Goal: Task Accomplishment & Management: Use online tool/utility

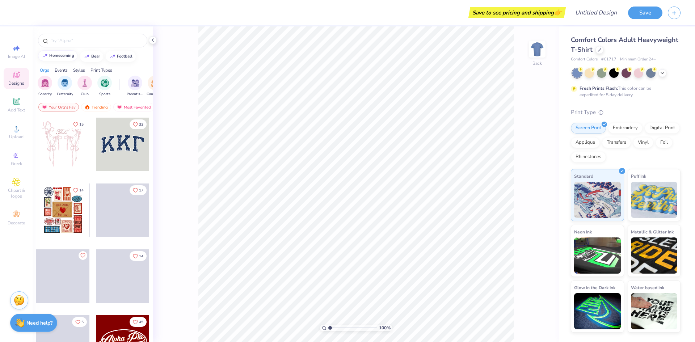
click at [62, 55] on div "homecoming" at bounding box center [61, 56] width 25 height 4
type input "homecoming"
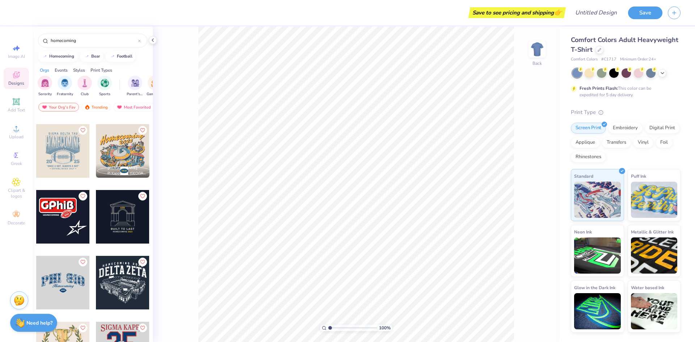
scroll to position [51, 0]
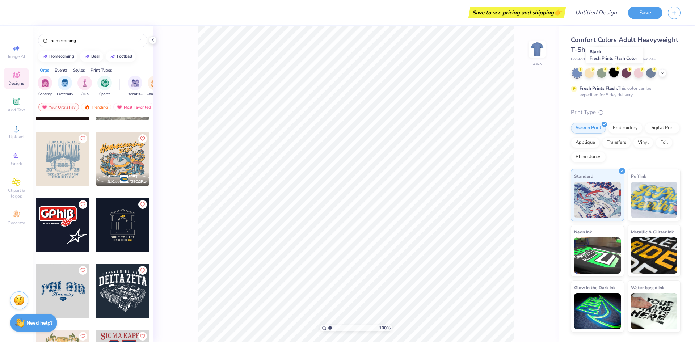
click at [617, 71] on div at bounding box center [614, 72] width 9 height 9
click at [15, 103] on icon at bounding box center [16, 101] width 7 height 7
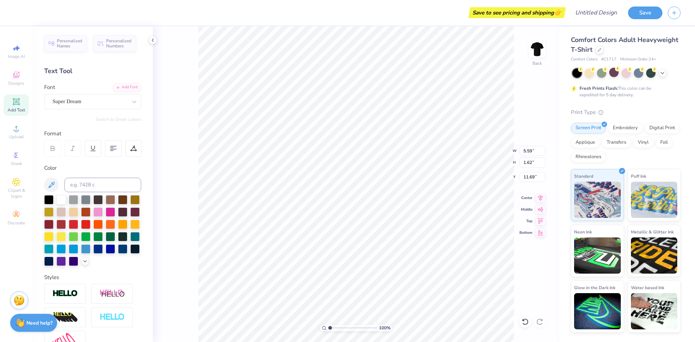
type textarea "T"
click at [539, 57] on img at bounding box center [537, 49] width 29 height 29
click at [533, 56] on img at bounding box center [537, 49] width 29 height 29
click at [15, 113] on div "Add Text" at bounding box center [16, 105] width 25 height 21
type textarea "T"
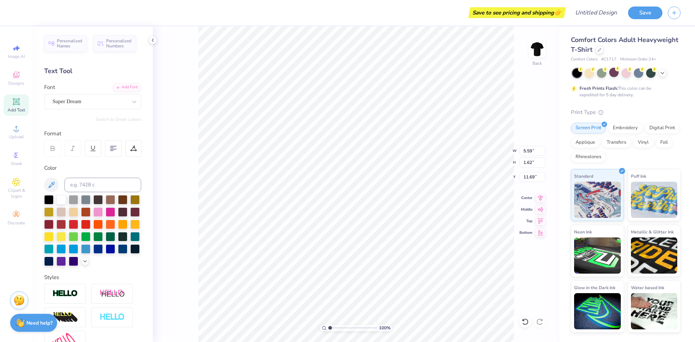
scroll to position [0, 0]
type textarea "Alpha Xi Delta & Sigma Chi"
type input "14.17"
type input "4.55"
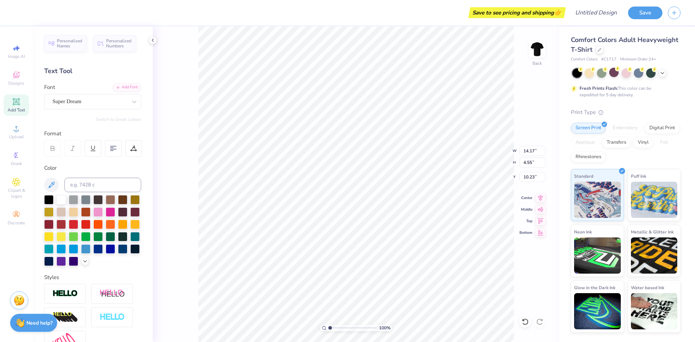
type input "10.23"
click at [83, 103] on div "Super Dream" at bounding box center [90, 101] width 76 height 11
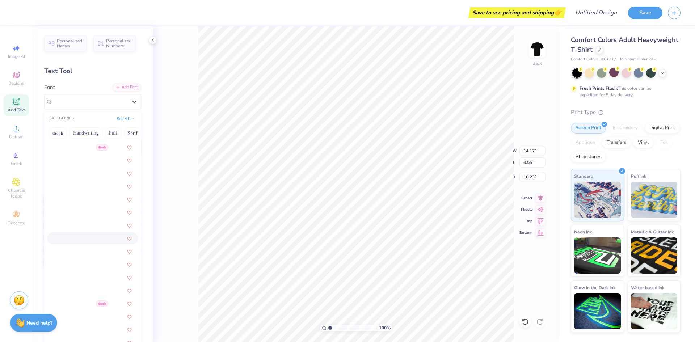
scroll to position [1147, 0]
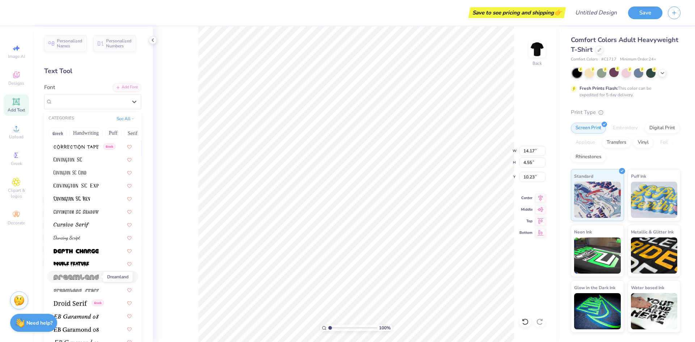
click at [85, 274] on span at bounding box center [76, 277] width 45 height 8
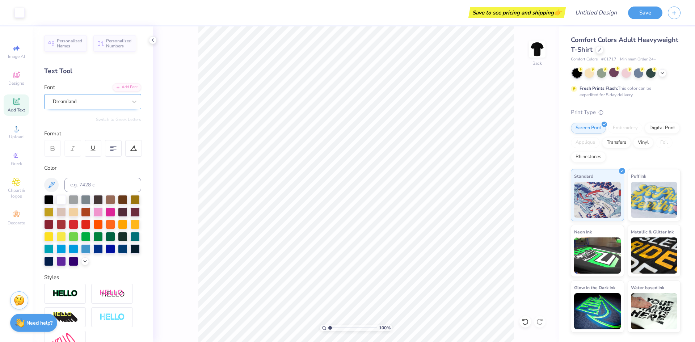
click at [61, 104] on div "Dreamland" at bounding box center [90, 101] width 76 height 11
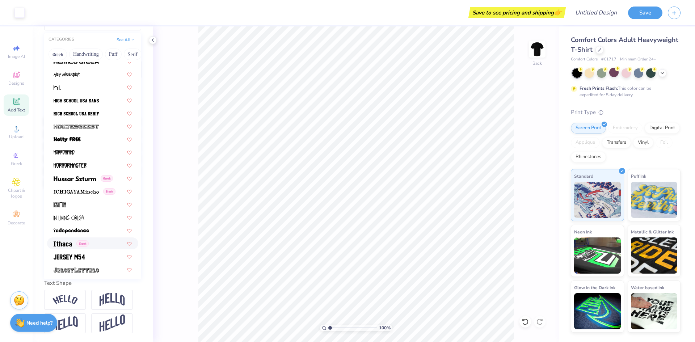
scroll to position [0, 0]
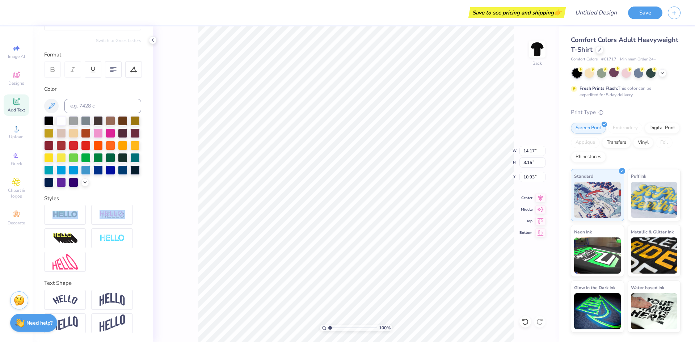
type input "2.80"
click at [12, 126] on icon at bounding box center [16, 128] width 9 height 9
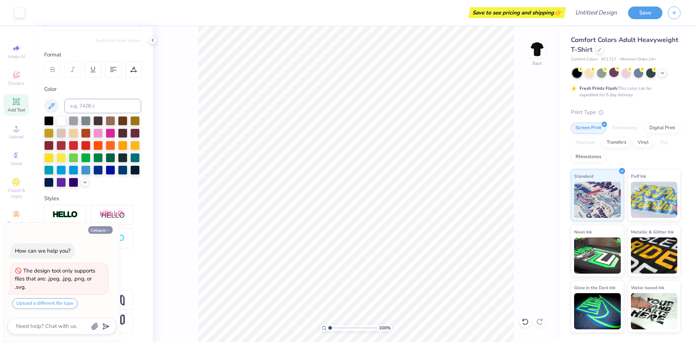
click at [102, 233] on button "Collapse" at bounding box center [100, 230] width 24 height 8
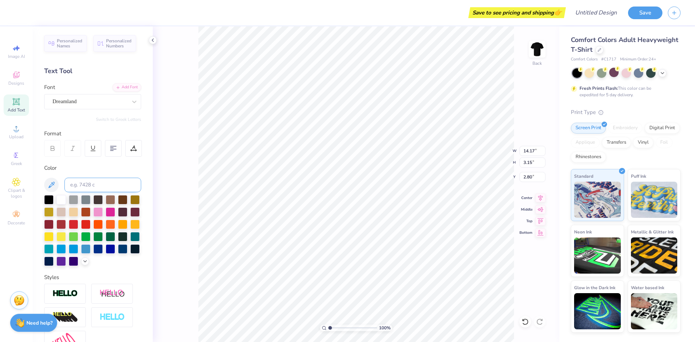
click at [70, 102] on div "Dreamland" at bounding box center [90, 101] width 76 height 11
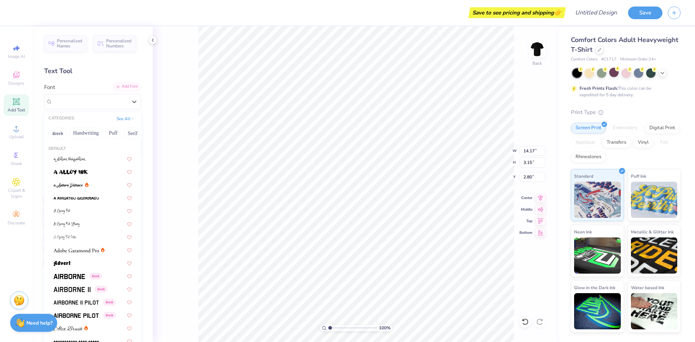
click at [123, 88] on div "Add Font" at bounding box center [127, 87] width 29 height 8
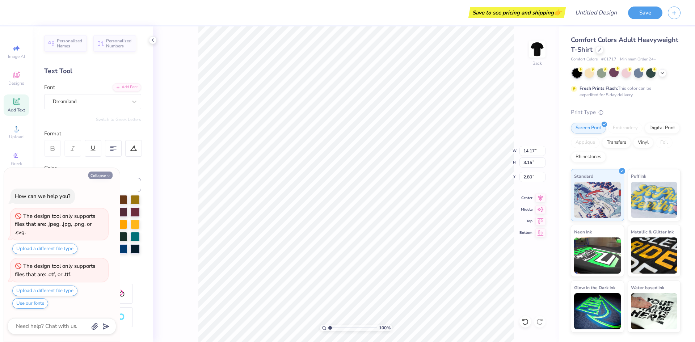
click at [98, 176] on button "Collapse" at bounding box center [100, 176] width 24 height 8
type textarea "x"
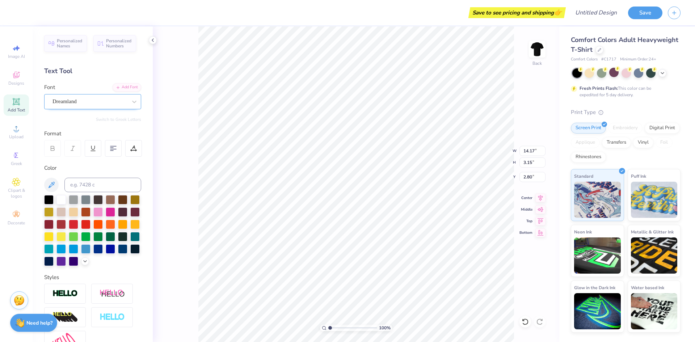
click at [102, 103] on div "Dreamland" at bounding box center [90, 101] width 76 height 11
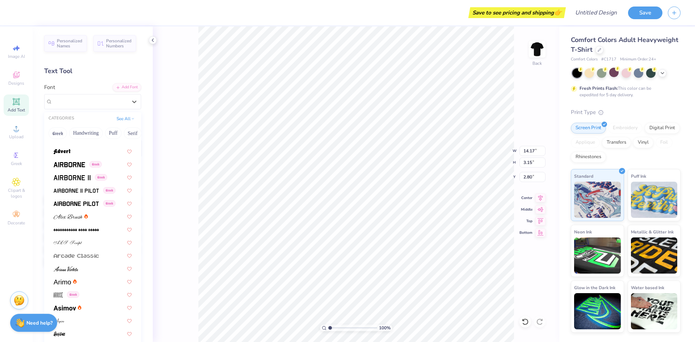
scroll to position [113, 0]
click at [119, 120] on button "See All" at bounding box center [125, 117] width 22 height 7
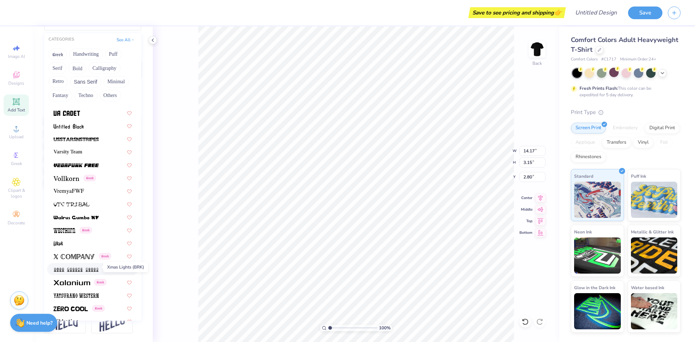
scroll to position [3842, 0]
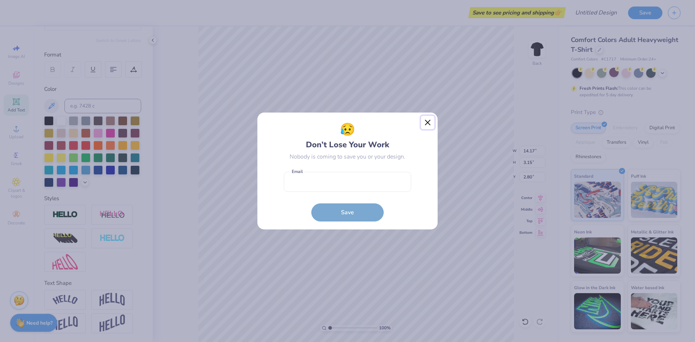
click at [429, 125] on button "Close" at bounding box center [428, 123] width 14 height 14
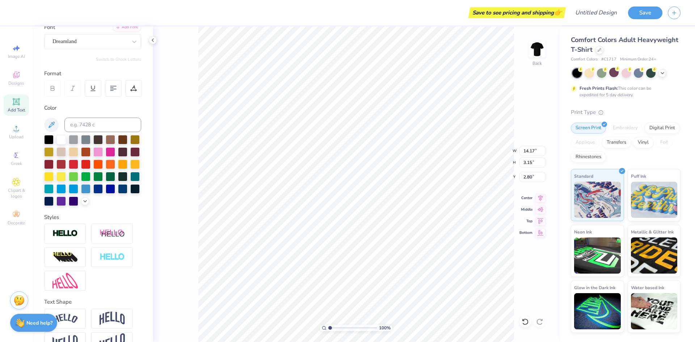
scroll to position [60, 0]
click at [84, 43] on div "Dreamland" at bounding box center [90, 41] width 76 height 11
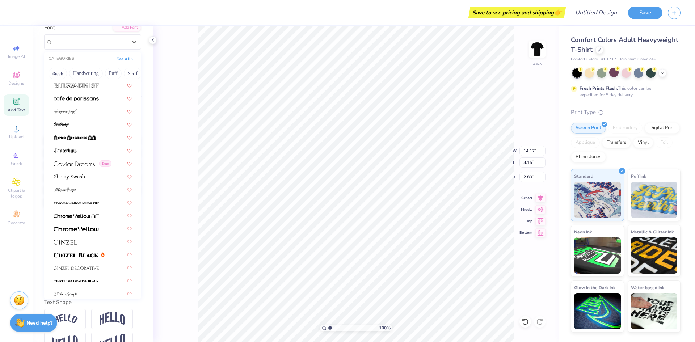
scroll to position [635, 0]
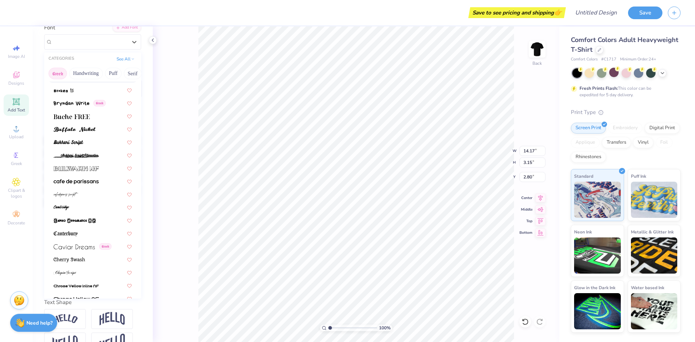
click at [56, 75] on button "Greek" at bounding box center [58, 74] width 18 height 12
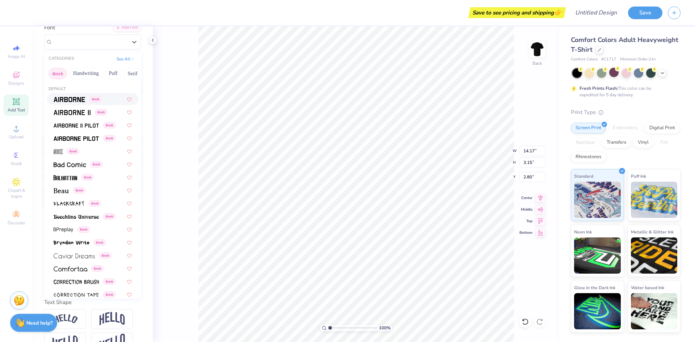
click at [77, 105] on div "Greek" at bounding box center [92, 99] width 91 height 12
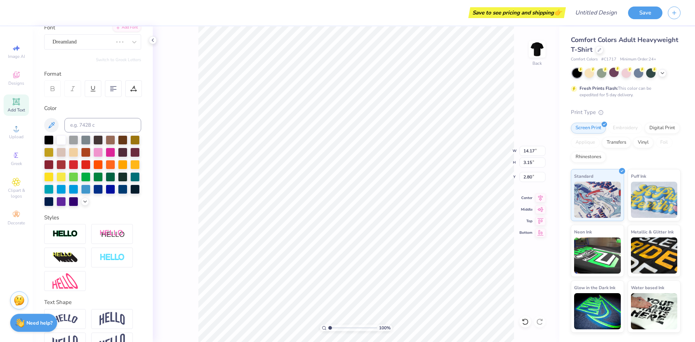
scroll to position [0, 1]
click at [62, 140] on div at bounding box center [61, 139] width 9 height 9
click at [68, 40] on div "Airborne Greek" at bounding box center [90, 41] width 76 height 11
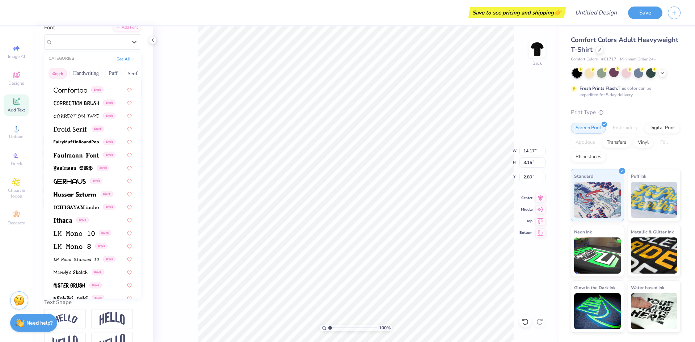
scroll to position [0, 0]
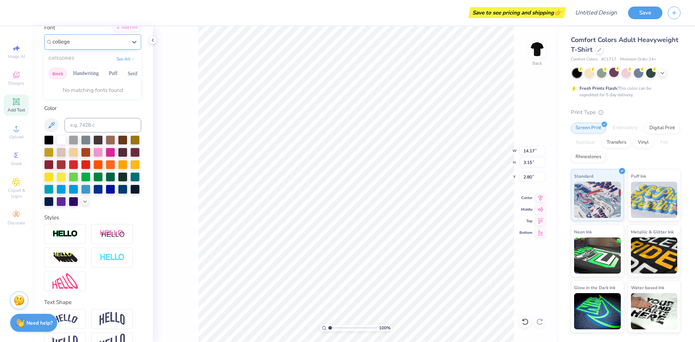
type input "college"
type textarea "A"
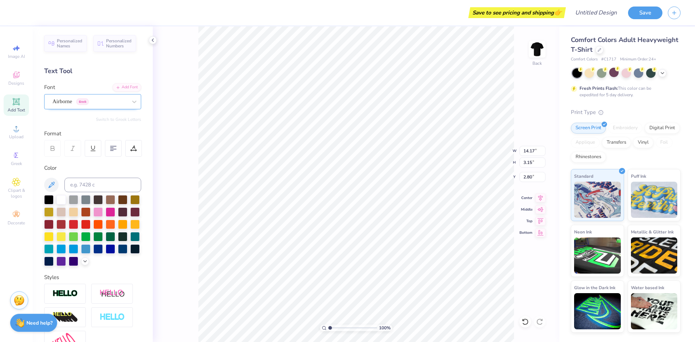
click at [106, 102] on div "Airborne Greek" at bounding box center [90, 101] width 76 height 11
click at [106, 102] on div "Airborne Greek" at bounding box center [90, 101] width 75 height 8
click at [20, 99] on icon at bounding box center [16, 101] width 9 height 9
type input "5.59"
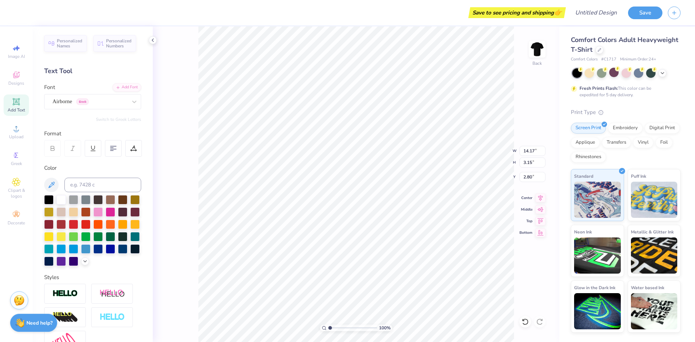
type input "1.62"
type input "11.69"
click at [115, 102] on div "Super Dream" at bounding box center [90, 101] width 76 height 11
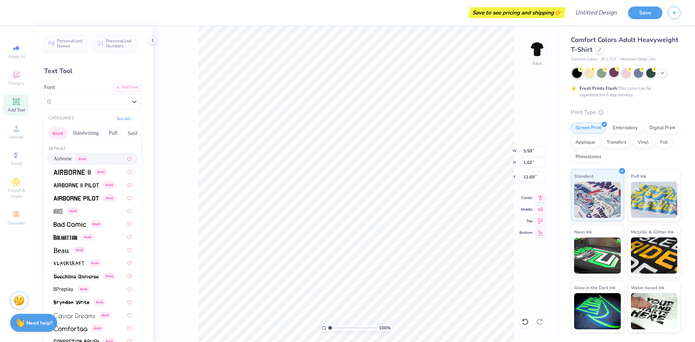
click at [61, 128] on button "Greek" at bounding box center [58, 134] width 18 height 12
